Goal: Information Seeking & Learning: Learn about a topic

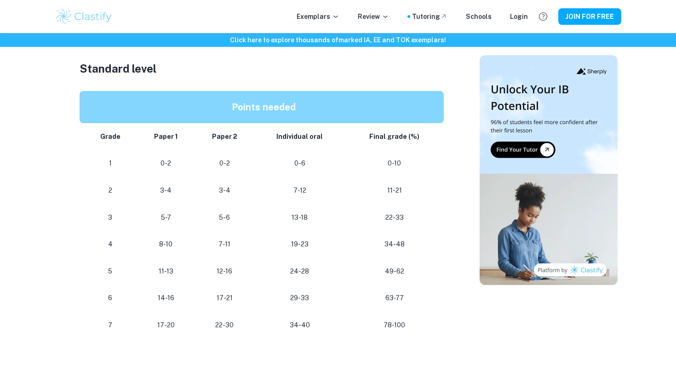
scroll to position [523, 0]
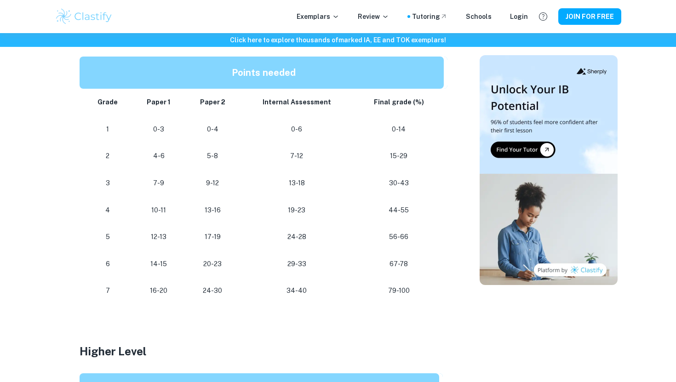
scroll to position [526, 0]
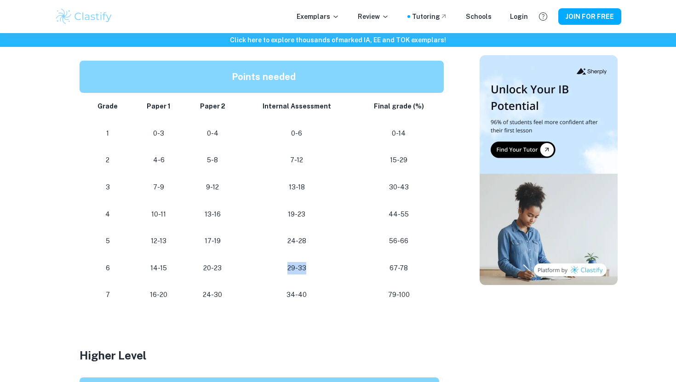
drag, startPoint x: 309, startPoint y: 262, endPoint x: 286, endPoint y: 262, distance: 22.5
click at [286, 262] on p "29-33" at bounding box center [296, 268] width 99 height 12
click at [303, 262] on p "29-33" at bounding box center [296, 268] width 99 height 12
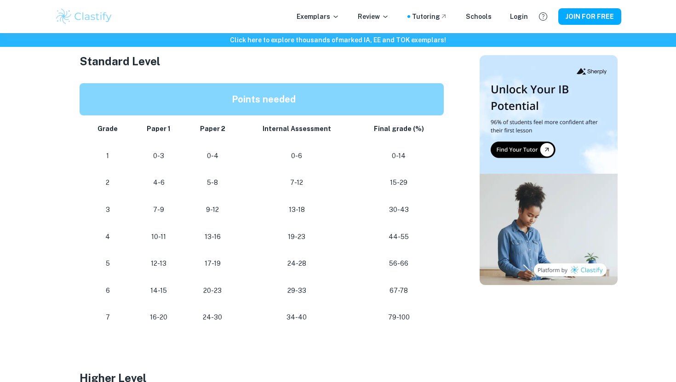
scroll to position [491, 0]
